Goal: Information Seeking & Learning: Learn about a topic

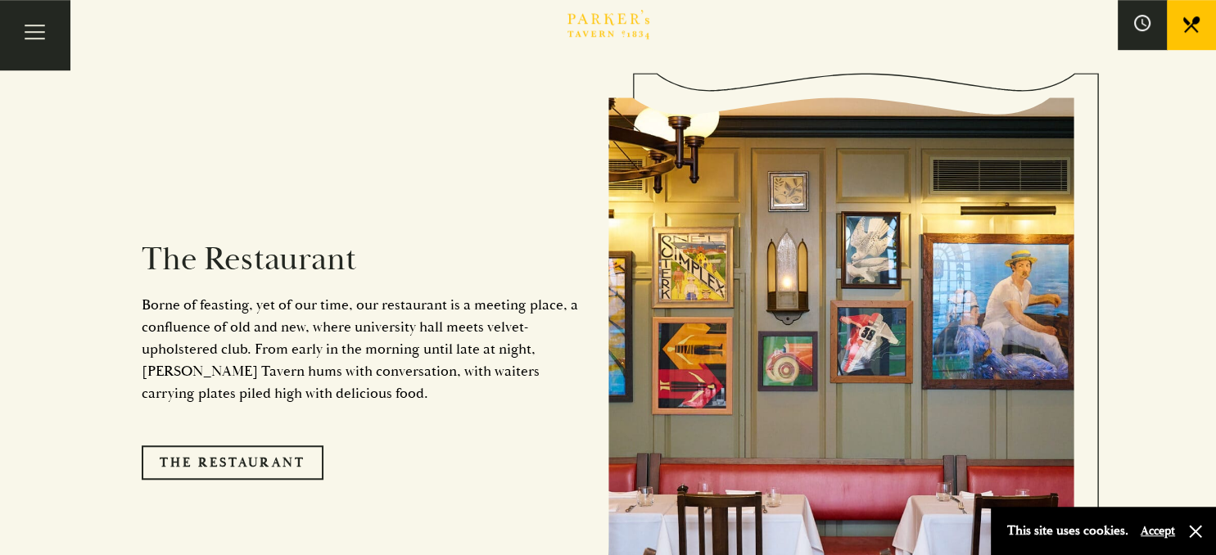
scroll to position [1210, 0]
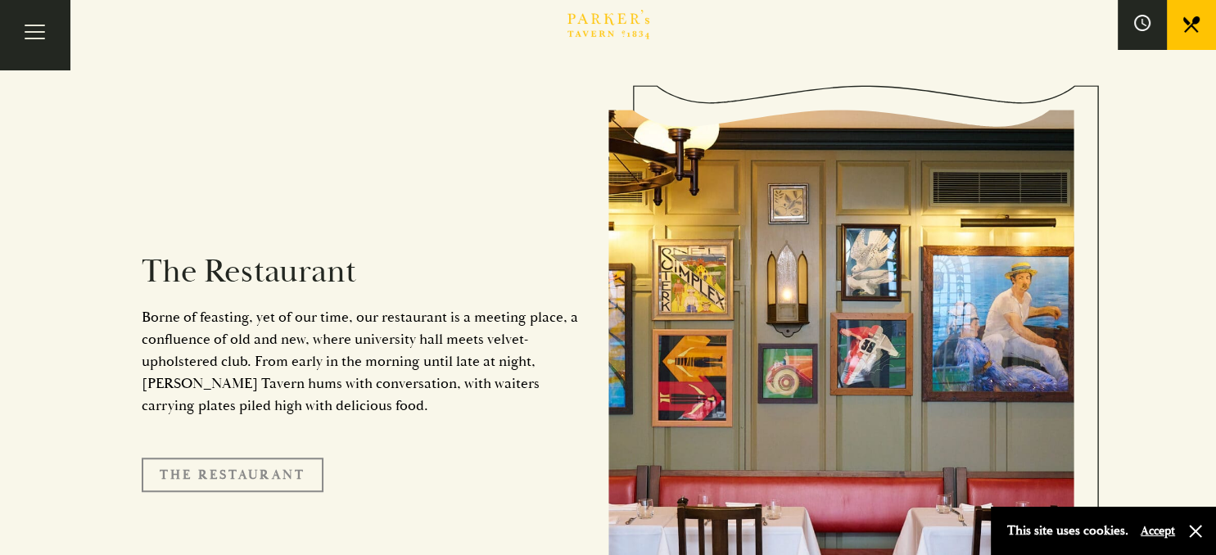
click at [294, 458] on link "The Restaurant" at bounding box center [233, 475] width 182 height 34
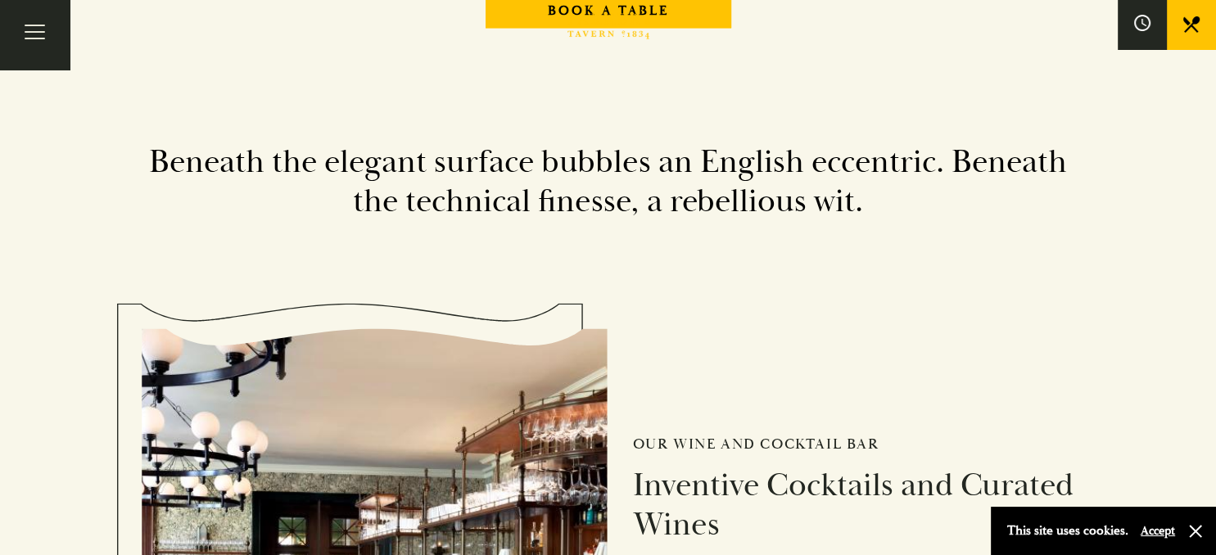
scroll to position [1730, 0]
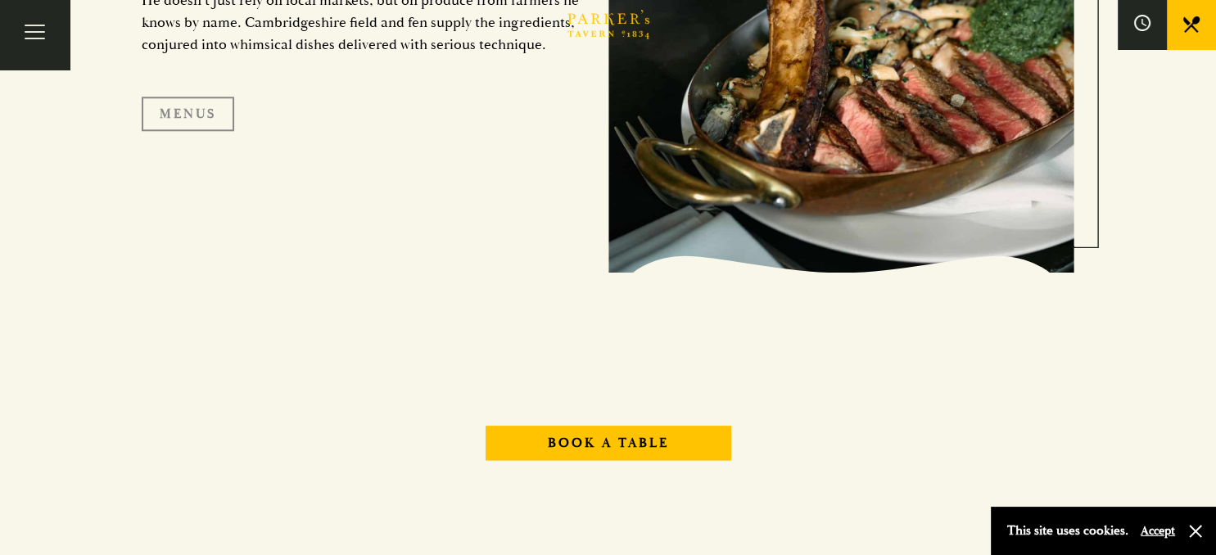
click at [189, 116] on link "Menus" at bounding box center [188, 114] width 93 height 34
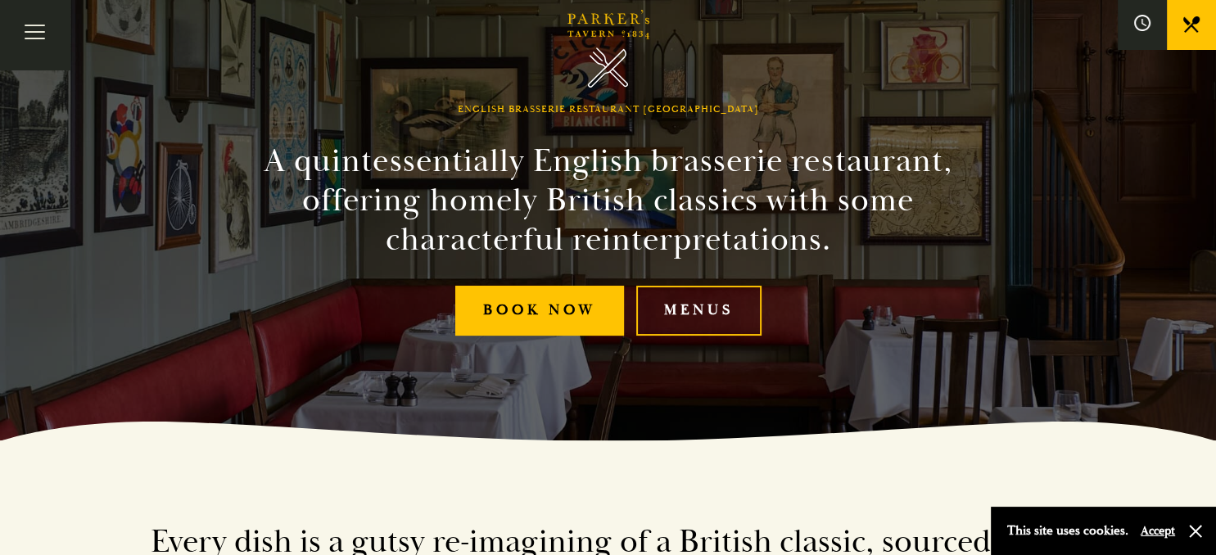
scroll to position [173, 0]
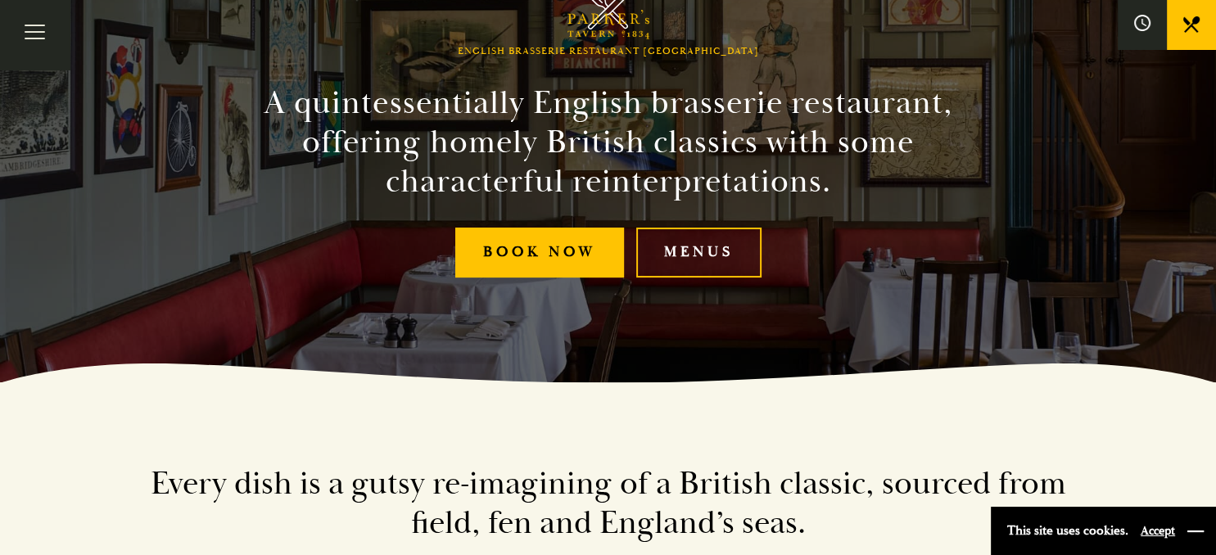
click at [1201, 535] on button "button" at bounding box center [1196, 531] width 16 height 16
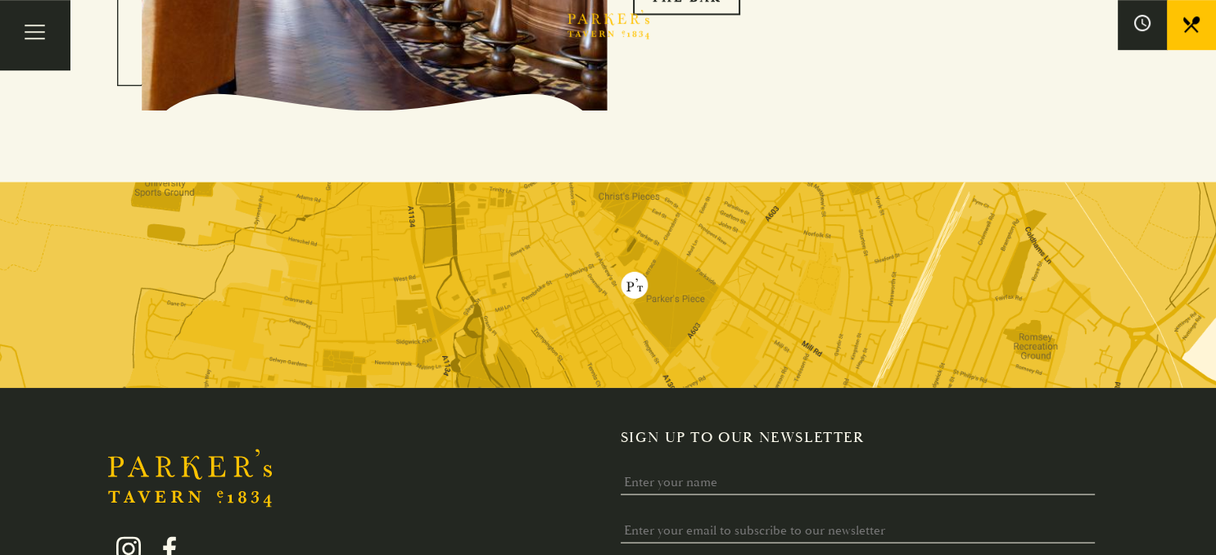
scroll to position [2811, 0]
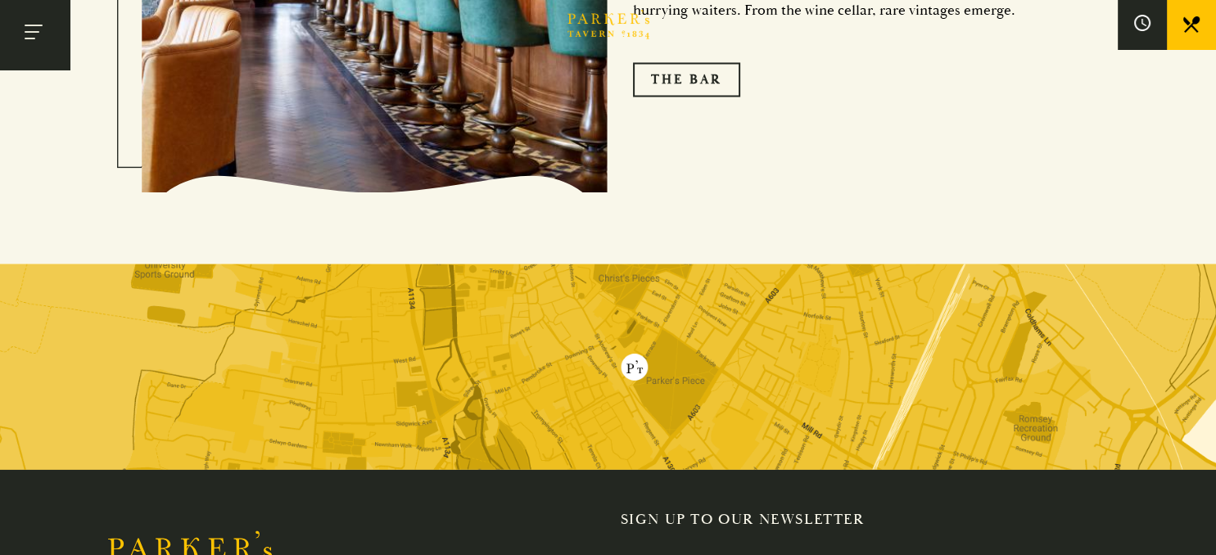
click at [45, 35] on button "Toggle navigation" at bounding box center [35, 35] width 70 height 70
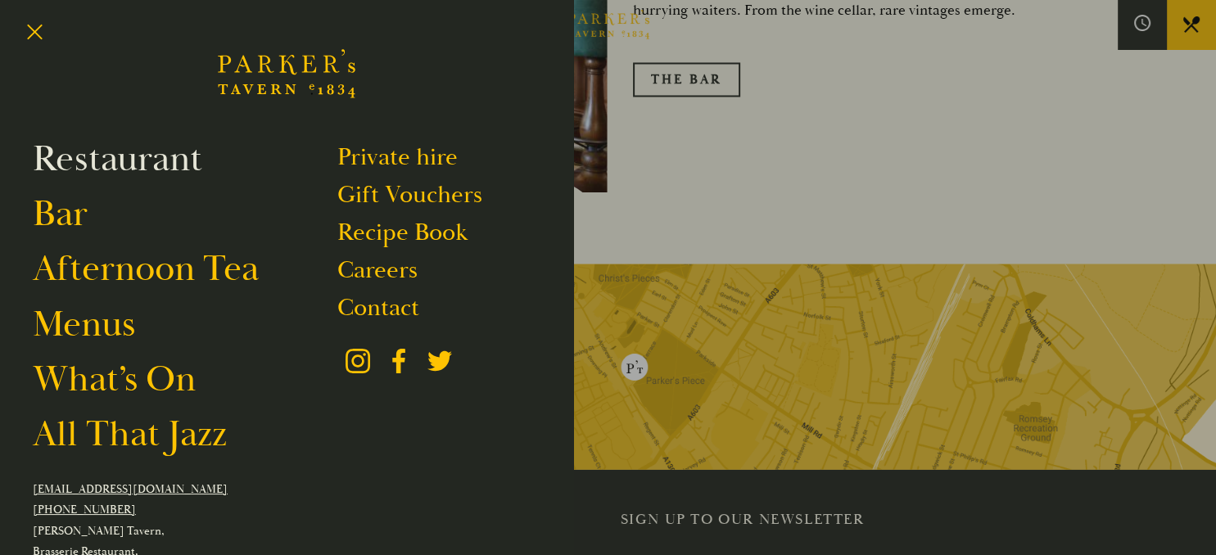
click at [90, 161] on link "Restaurant" at bounding box center [118, 159] width 170 height 46
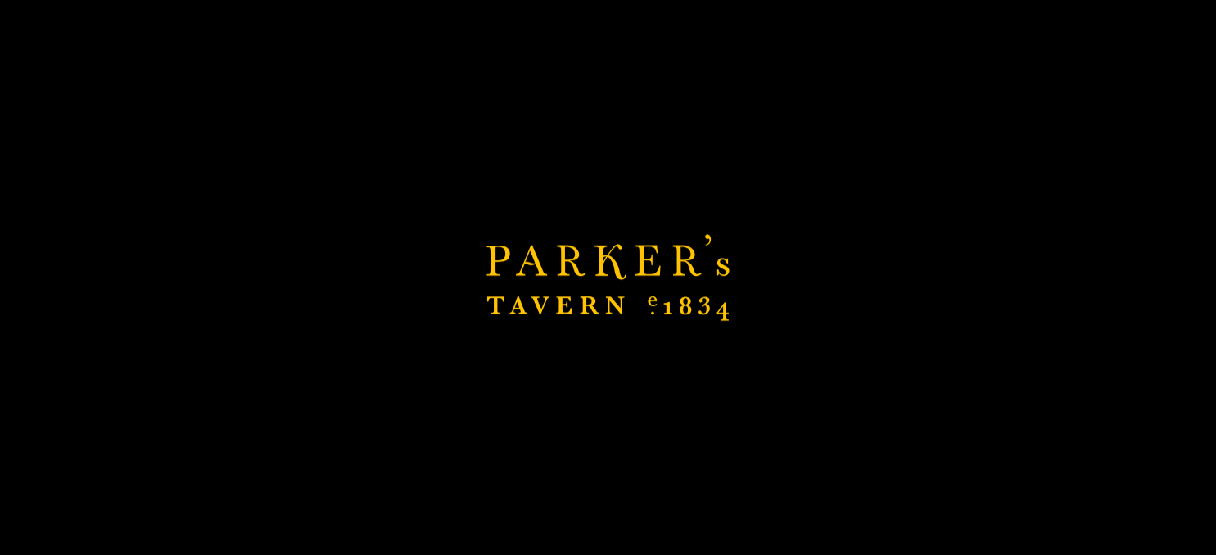
scroll to position [2984, 0]
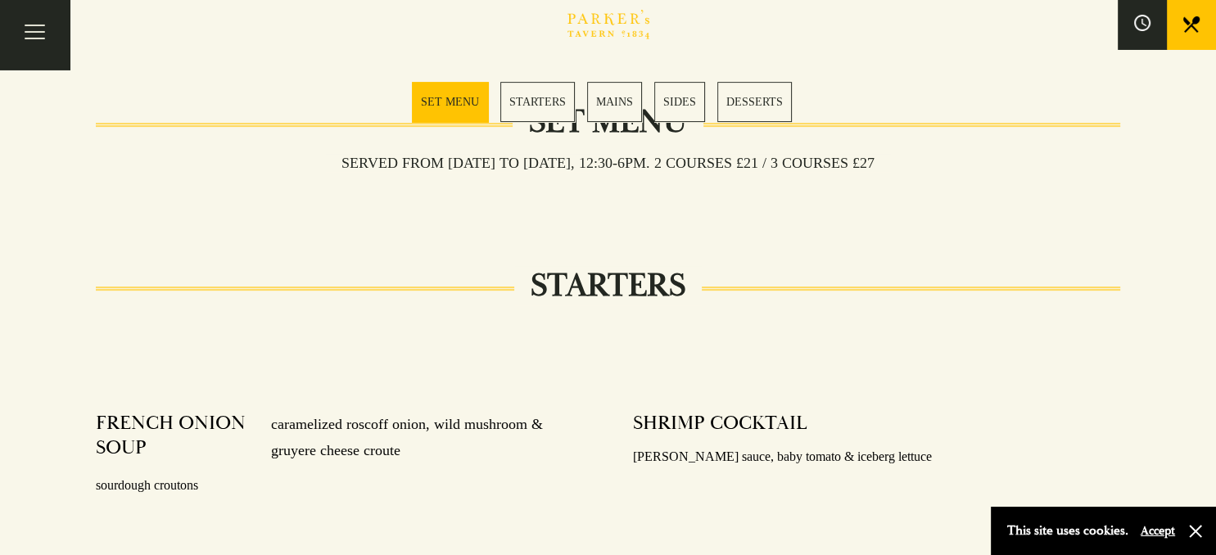
scroll to position [518, 0]
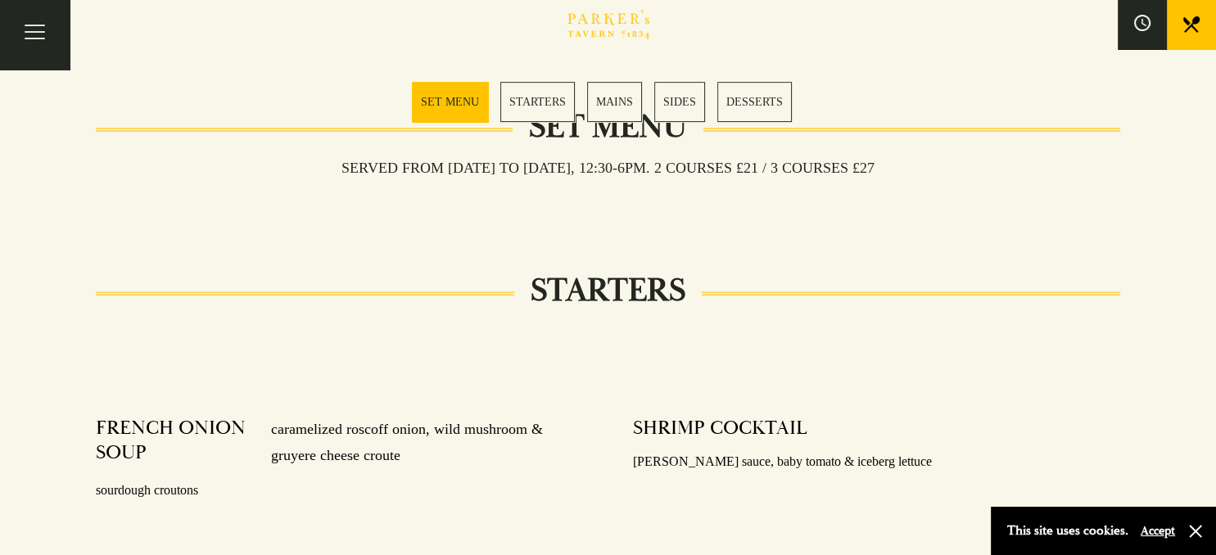
click at [549, 100] on link "STARTERS" at bounding box center [537, 102] width 75 height 40
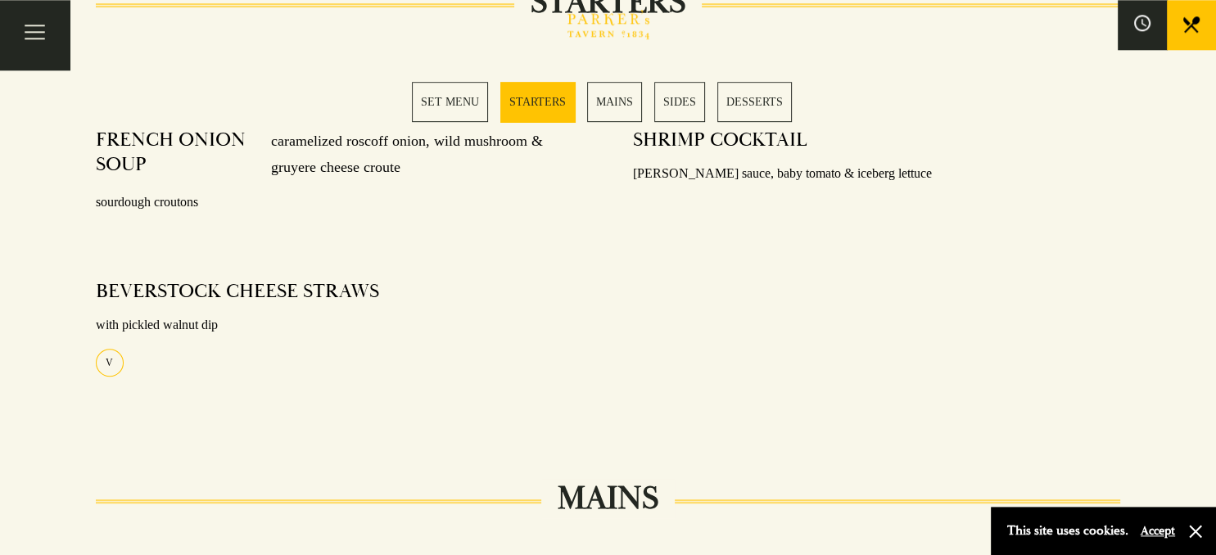
scroll to position [809, 0]
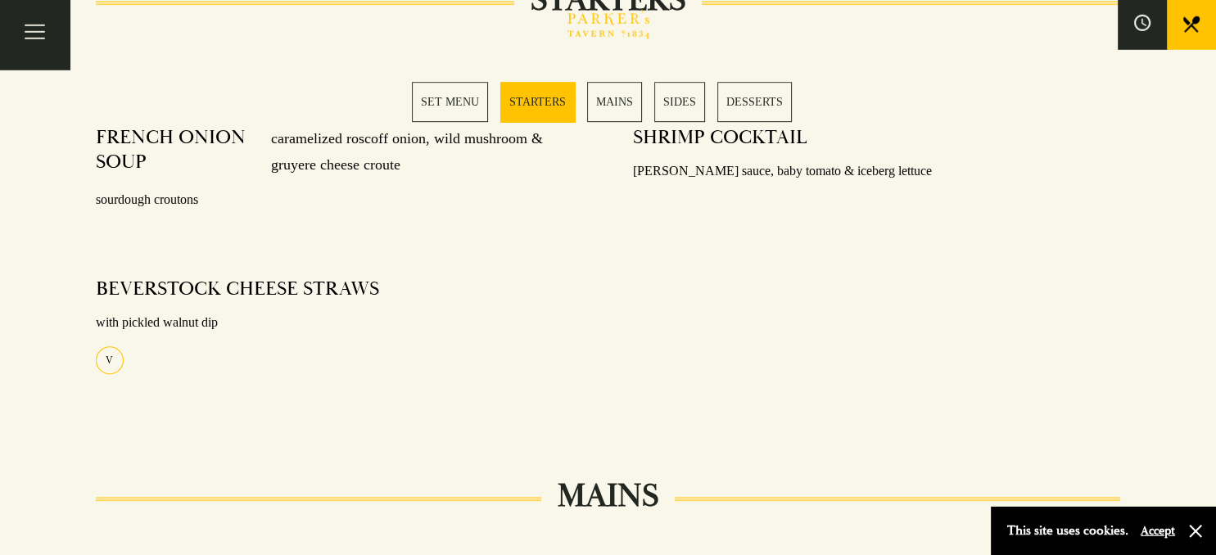
click at [614, 89] on link "MAINS" at bounding box center [614, 102] width 55 height 40
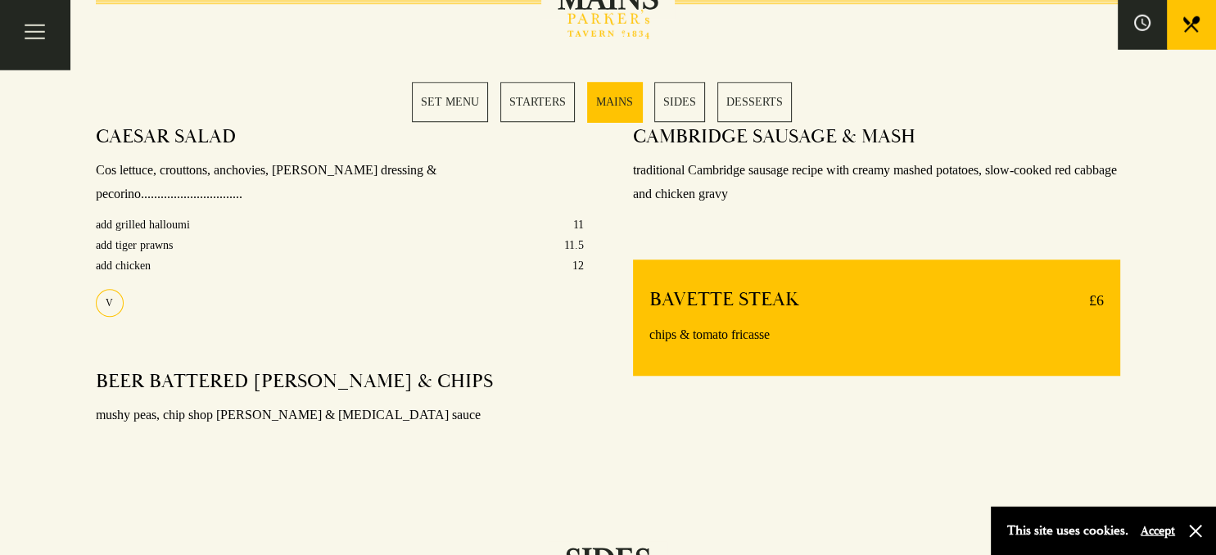
scroll to position [1307, 0]
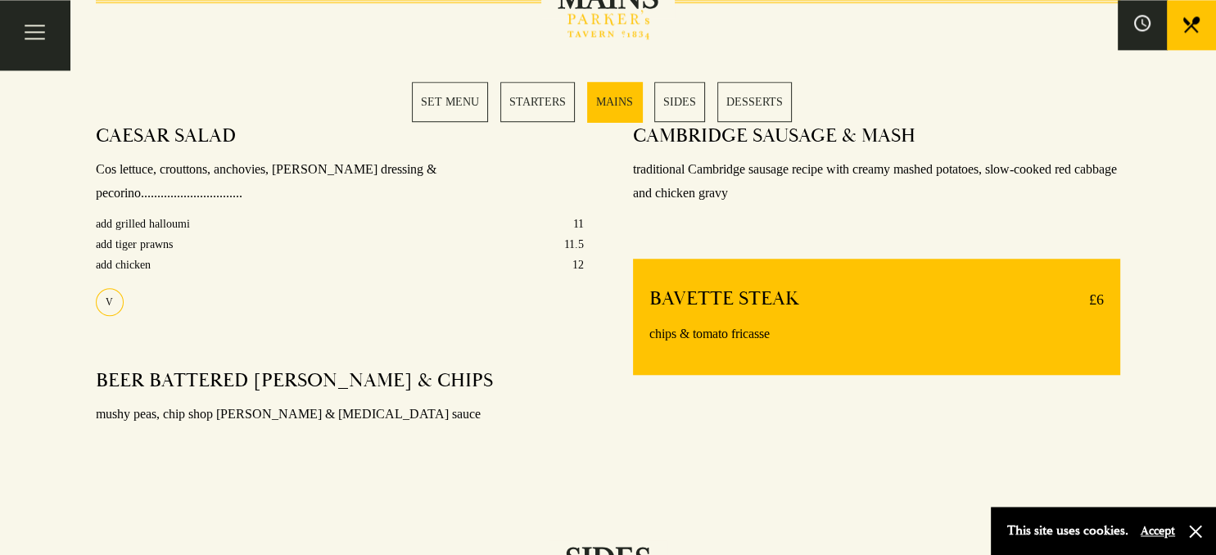
click at [686, 102] on link "SIDES" at bounding box center [679, 102] width 51 height 40
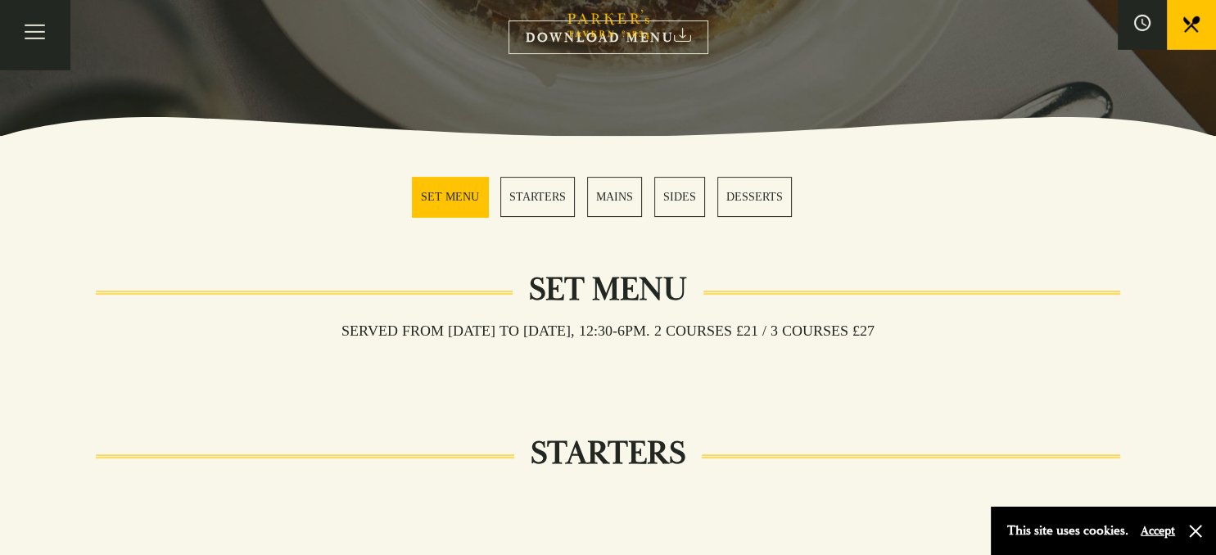
scroll to position [203, 0]
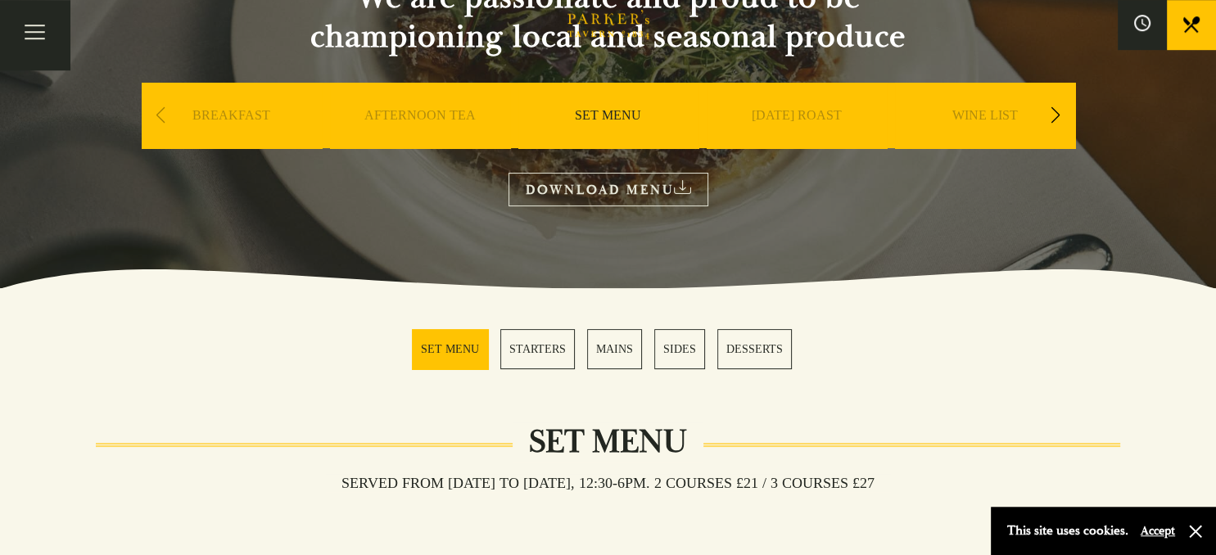
click at [550, 345] on link "STARTERS" at bounding box center [537, 349] width 75 height 40
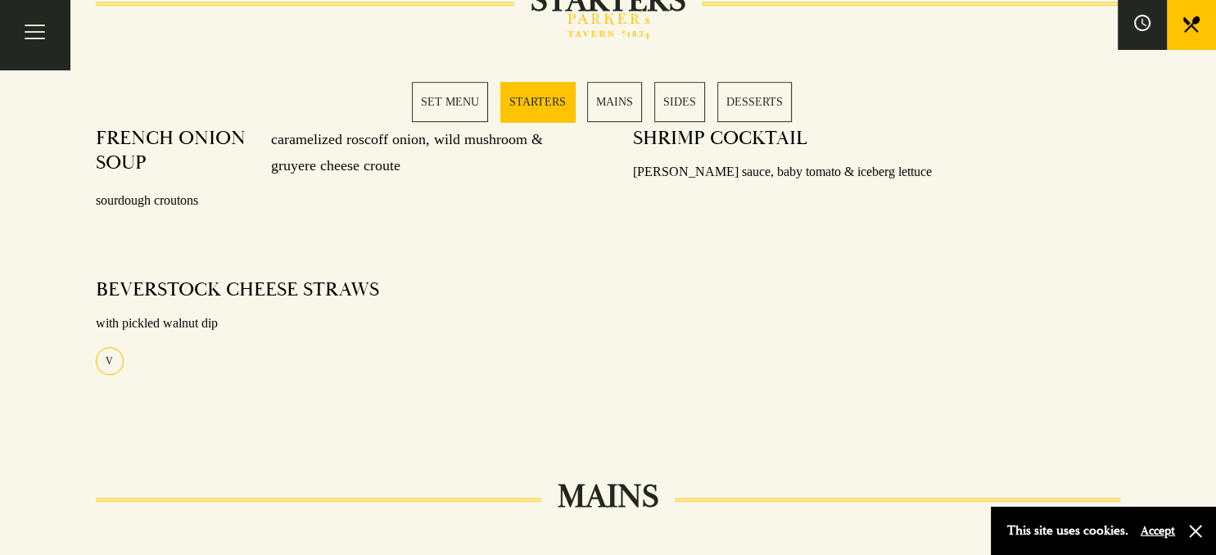
scroll to position [809, 0]
click at [447, 108] on link "SET MENU" at bounding box center [450, 102] width 76 height 40
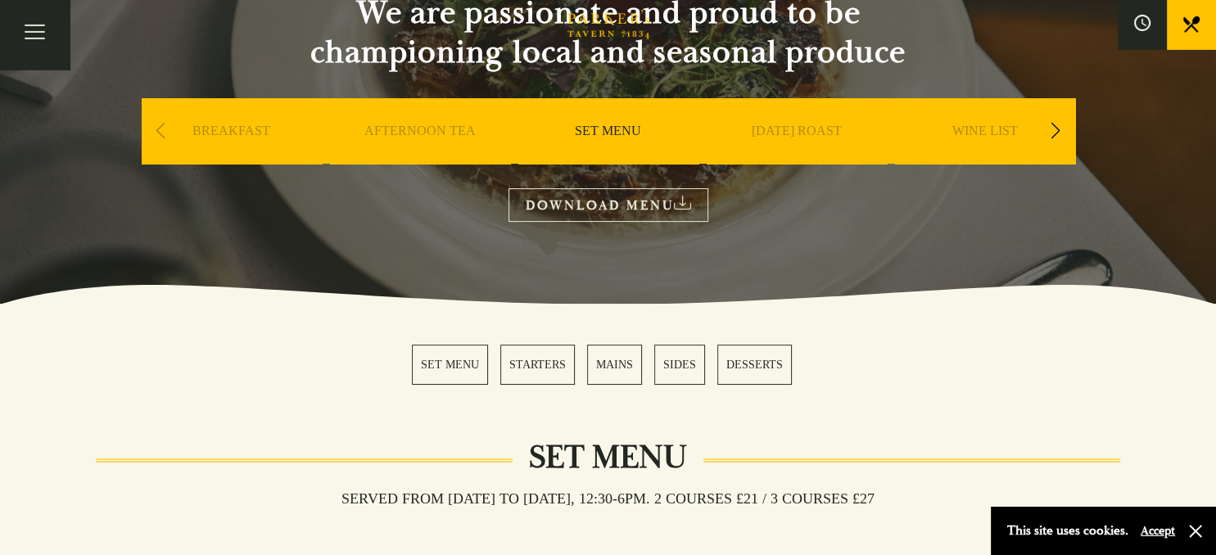
scroll to position [127, 0]
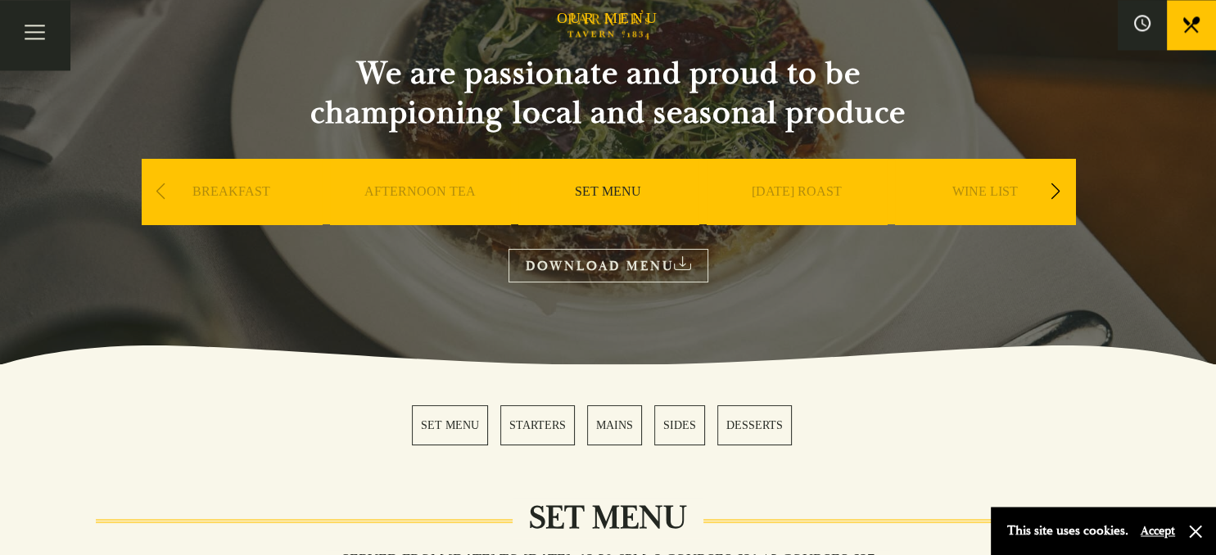
click at [1050, 188] on div "Next slide" at bounding box center [1056, 192] width 22 height 36
click at [1050, 189] on div "Next slide" at bounding box center [1056, 192] width 22 height 36
click at [812, 188] on link "A LA CARTE" at bounding box center [796, 216] width 76 height 66
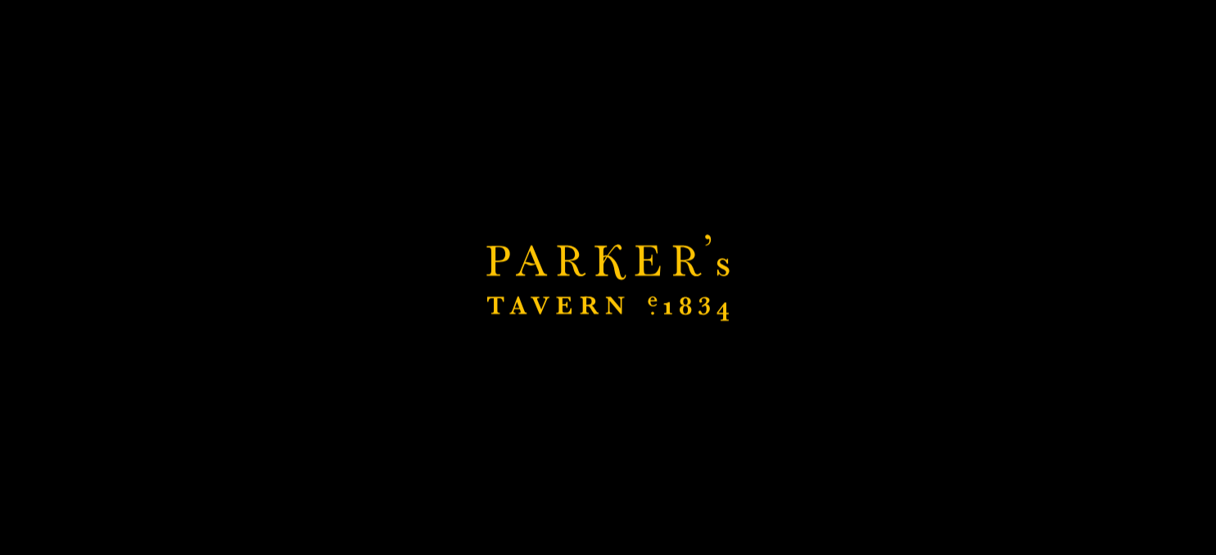
scroll to position [403, 0]
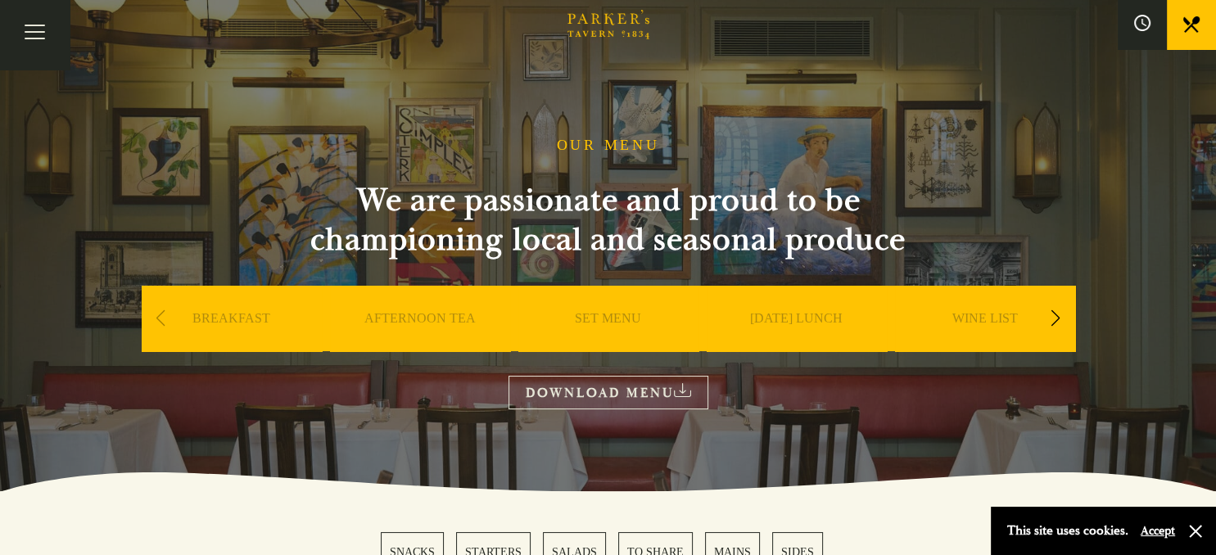
click at [1050, 318] on div "Next slide" at bounding box center [1056, 319] width 22 height 36
click at [1005, 313] on link "A LA CARTE" at bounding box center [985, 343] width 76 height 66
click at [818, 319] on link "[DATE] LUNCH" at bounding box center [796, 343] width 93 height 66
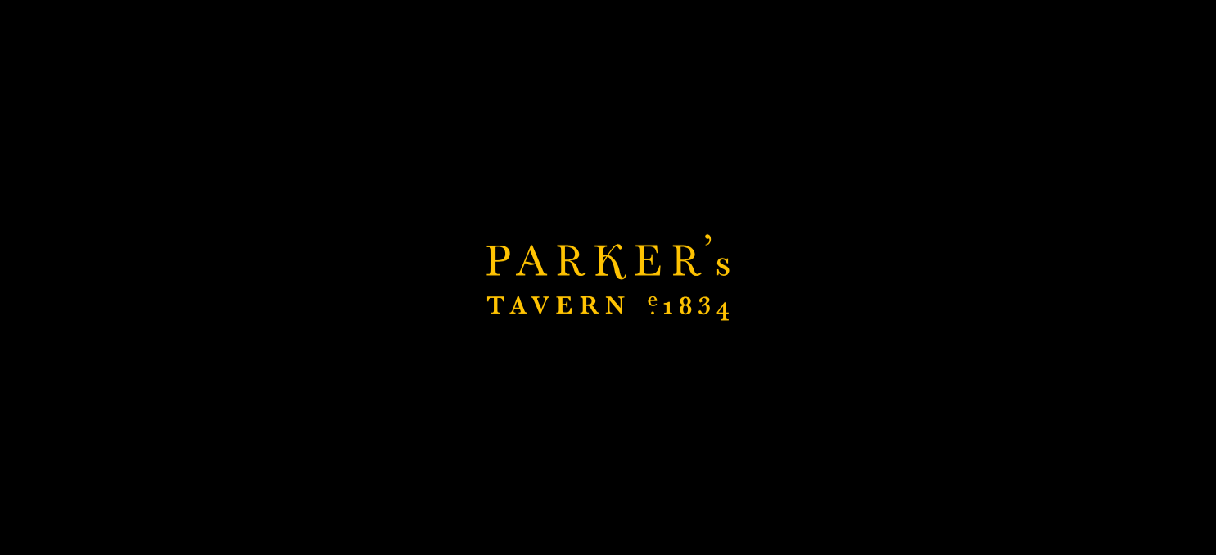
scroll to position [210, 0]
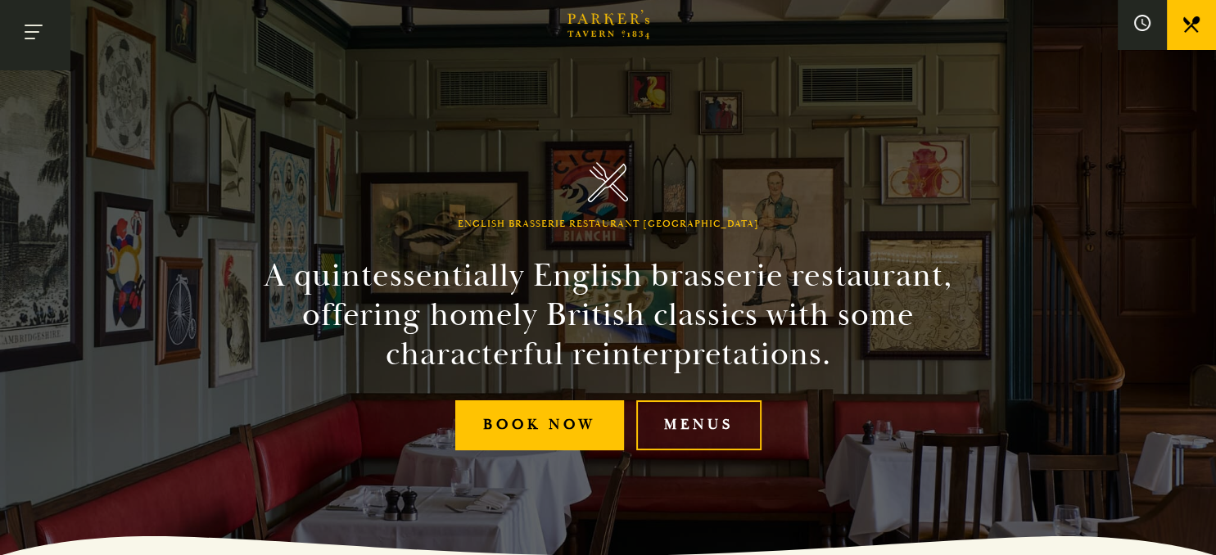
click at [43, 26] on button "Toggle navigation" at bounding box center [35, 35] width 70 height 70
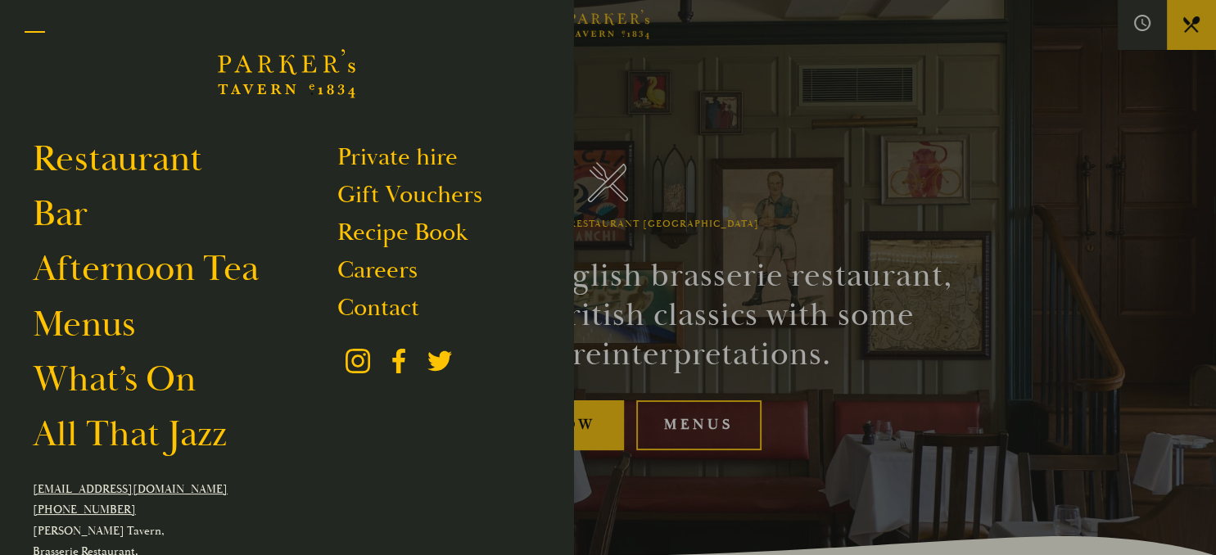
click at [25, 28] on button "Toggle navigation" at bounding box center [35, 35] width 70 height 70
